Goal: Information Seeking & Learning: Learn about a topic

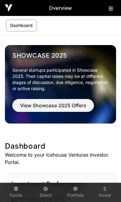
click at [111, 11] on button at bounding box center [111, 7] width 7 height 7
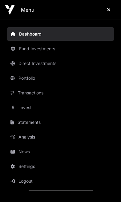
click at [34, 153] on link "News" at bounding box center [60, 152] width 107 height 14
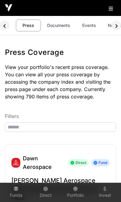
click at [87, 30] on link "Events" at bounding box center [88, 26] width 25 height 12
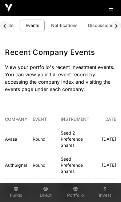
scroll to position [0, 56]
click at [110, 10] on icon at bounding box center [110, 8] width 4 height 5
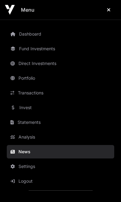
click at [43, 94] on link "Transactions" at bounding box center [60, 93] width 107 height 14
click at [39, 95] on link "Transactions" at bounding box center [60, 93] width 107 height 14
click at [20, 93] on link "Transactions" at bounding box center [60, 93] width 107 height 14
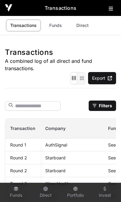
click at [42, 94] on div "Transactions A combined log of all direct and fund transactions. Export Select …" at bounding box center [60, 186] width 121 height 303
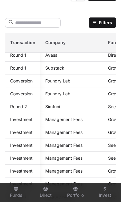
click at [68, 122] on p "Management Fees" at bounding box center [71, 119] width 53 height 5
click at [71, 122] on p "Management Fees" at bounding box center [71, 119] width 53 height 5
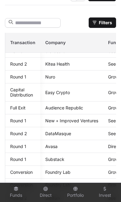
click at [63, 135] on link "DataMasque" at bounding box center [58, 133] width 26 height 5
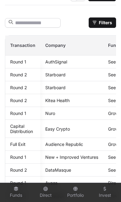
click at [50, 116] on link "Nuro" at bounding box center [50, 113] width 10 height 5
click at [62, 103] on link "Kitea Health" at bounding box center [57, 100] width 24 height 5
click at [61, 77] on link "Starboard" at bounding box center [55, 74] width 20 height 5
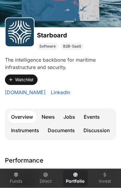
scroll to position [63, 0]
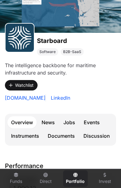
click at [96, 117] on link "Events" at bounding box center [91, 122] width 23 height 12
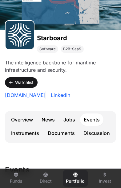
scroll to position [60, 0]
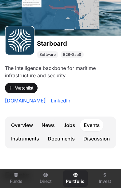
click at [20, 124] on link "Overview" at bounding box center [21, 125] width 29 height 12
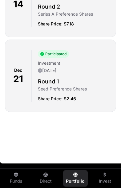
scroll to position [60, 0]
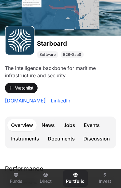
scroll to position [63, 0]
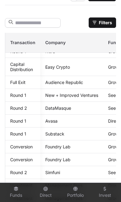
scroll to position [62, 0]
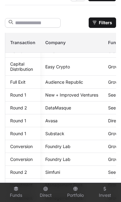
click at [83, 98] on link "New + Improved Ventures" at bounding box center [71, 94] width 53 height 5
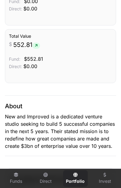
scroll to position [364, 0]
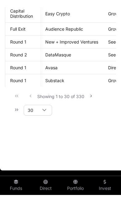
scroll to position [83, 0]
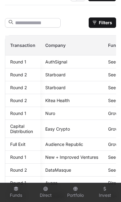
click at [87, 160] on link "New + Improved Ventures" at bounding box center [71, 157] width 53 height 5
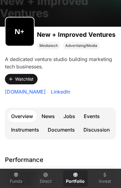
scroll to position [54, 0]
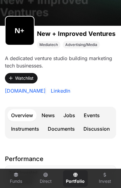
click at [70, 88] on link "LinkedIn" at bounding box center [59, 90] width 22 height 7
